Goal: Check status

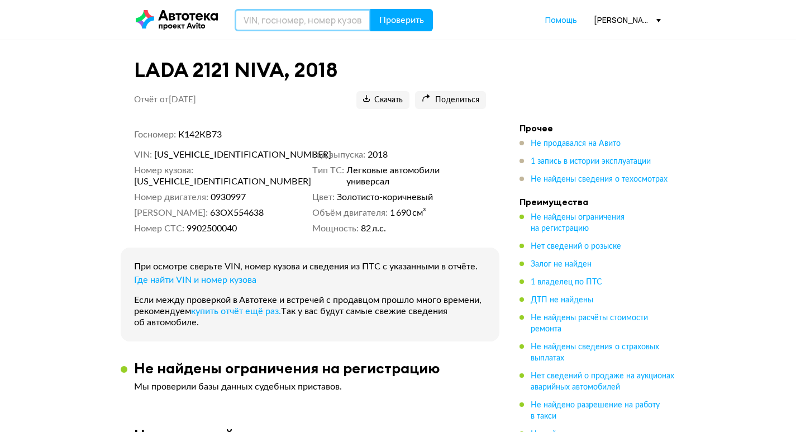
click at [306, 23] on input "text" at bounding box center [303, 20] width 136 height 22
type input "Х313ТМ163"
click at [370, 9] on button "Проверить" at bounding box center [401, 20] width 63 height 22
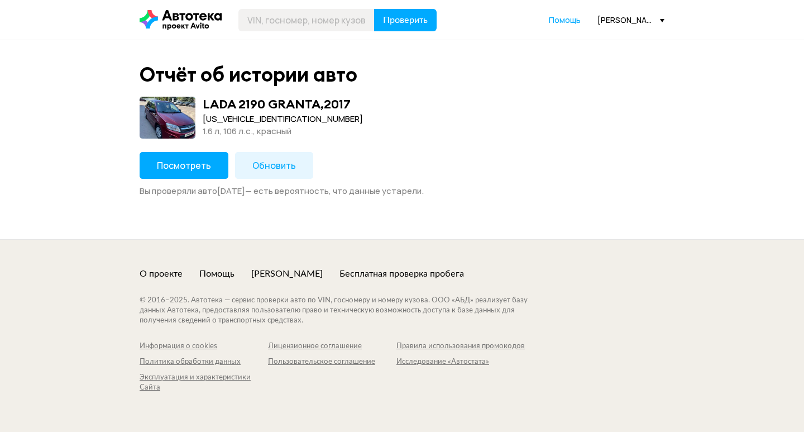
click at [200, 168] on span "Посмотреть" at bounding box center [184, 165] width 54 height 12
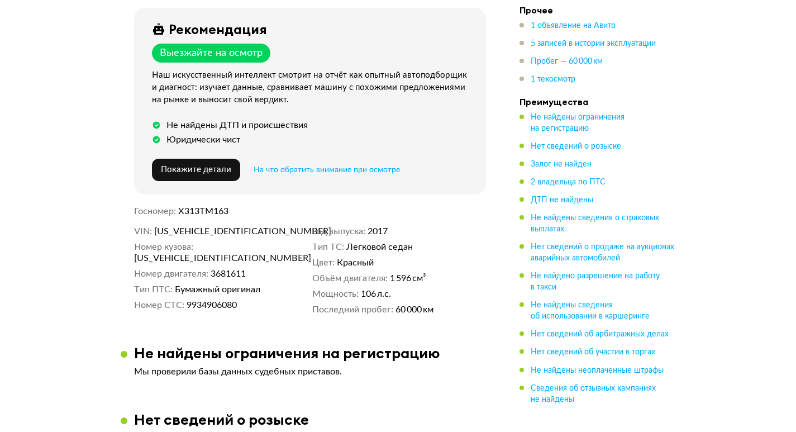
scroll to position [335, 0]
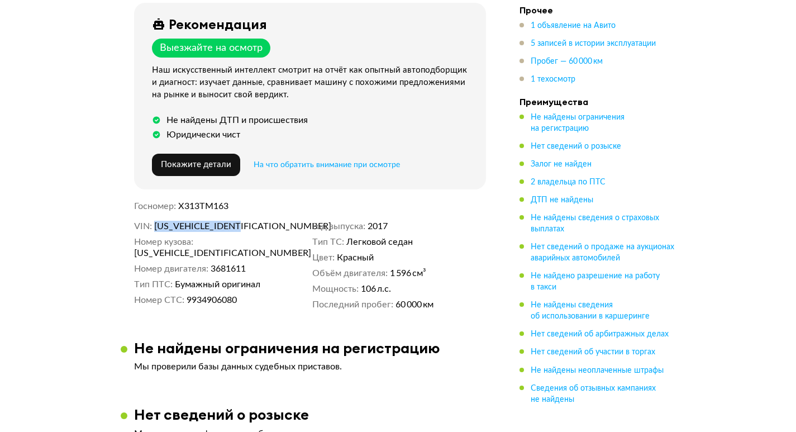
drag, startPoint x: 246, startPoint y: 226, endPoint x: 154, endPoint y: 223, distance: 92.2
click at [154, 223] on dl "VIN [US_VEHICLE_IDENTIFICATION_NUMBER]" at bounding box center [221, 226] width 174 height 11
copy span "[US_VEHICLE_IDENTIFICATION_NUMBER]"
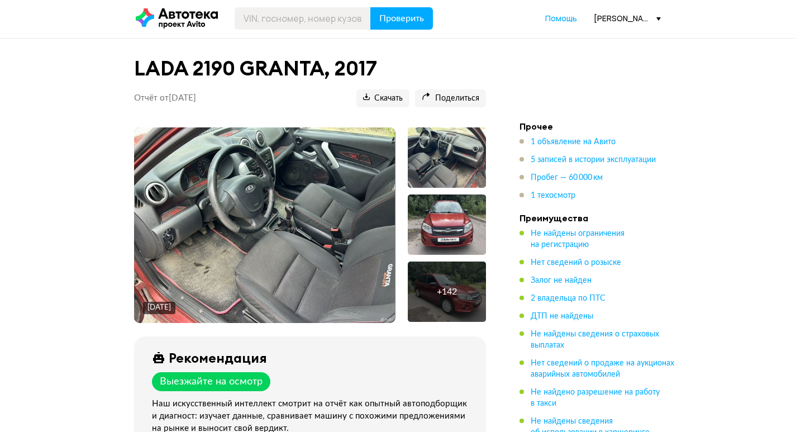
scroll to position [0, 0]
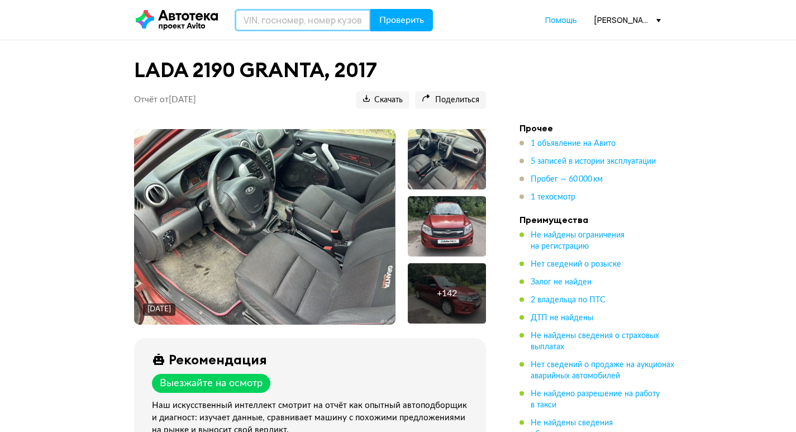
click at [290, 24] on input "text" at bounding box center [303, 20] width 136 height 22
type input "С933РА73"
click at [370, 9] on button "Проверить" at bounding box center [401, 20] width 63 height 22
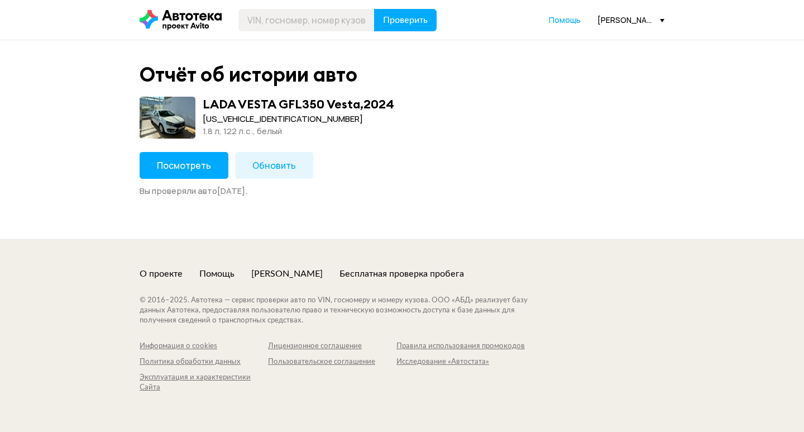
click at [197, 162] on span "Посмотреть" at bounding box center [184, 165] width 54 height 12
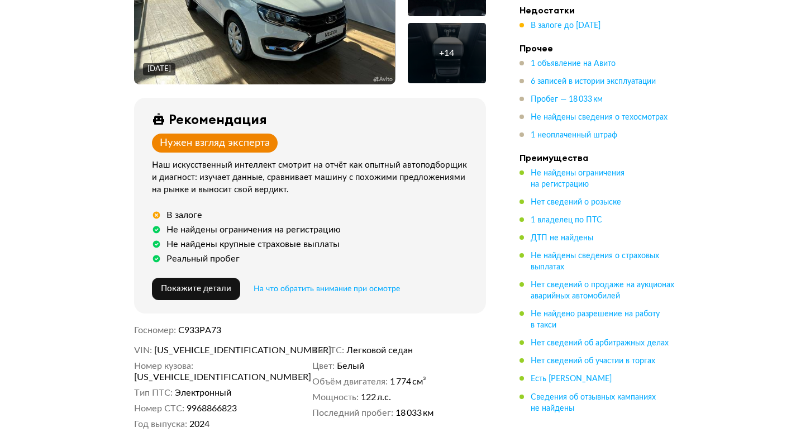
scroll to position [391, 0]
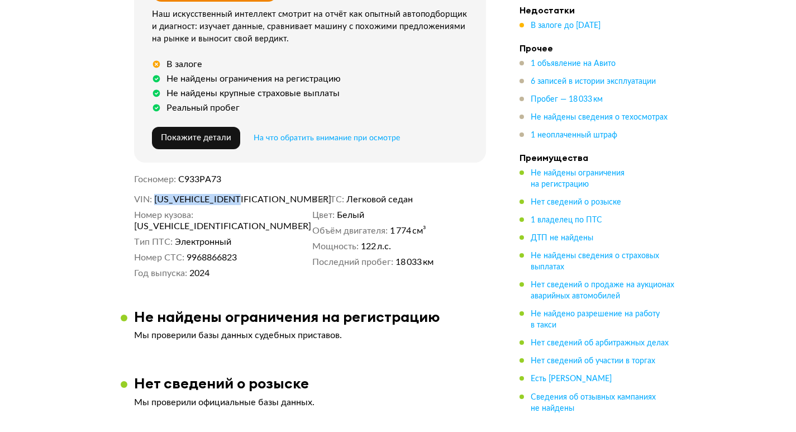
drag, startPoint x: 248, startPoint y: 199, endPoint x: 155, endPoint y: 201, distance: 92.7
click at [155, 201] on dd "[US_VEHICLE_IDENTIFICATION_NUMBER]" at bounding box center [231, 199] width 154 height 11
copy span "[US_VEHICLE_IDENTIFICATION_NUMBER]"
